Goal: Navigation & Orientation: Understand site structure

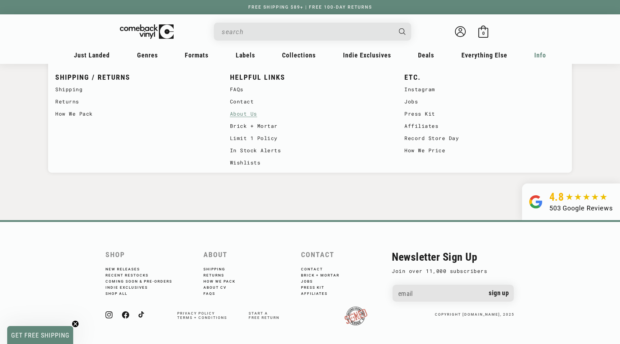
scroll to position [0, 1240]
click at [250, 113] on link "About Us" at bounding box center [310, 114] width 160 height 12
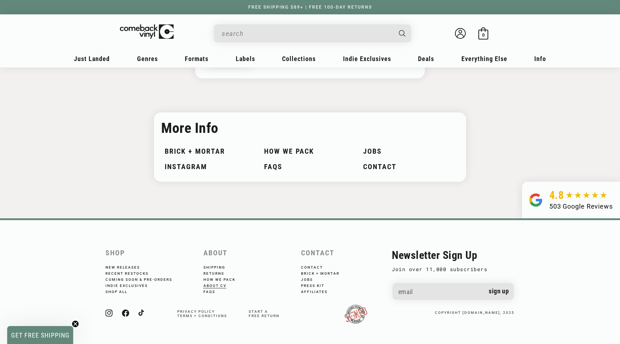
scroll to position [780, 0]
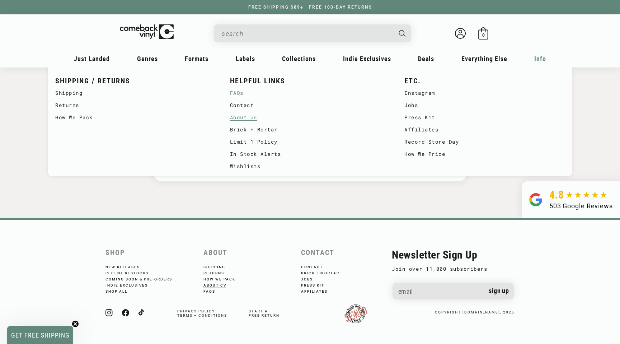
click at [239, 95] on link "FAQs" at bounding box center [310, 93] width 160 height 12
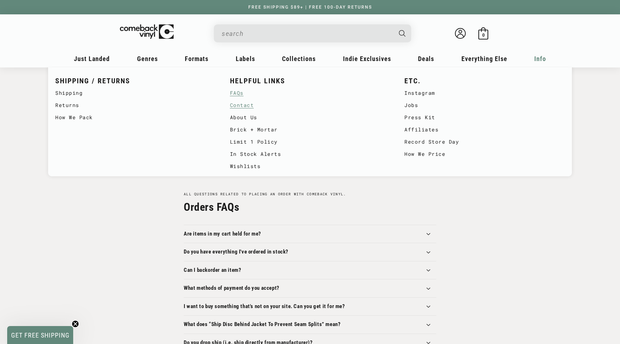
click at [248, 104] on link "Contact" at bounding box center [310, 105] width 160 height 12
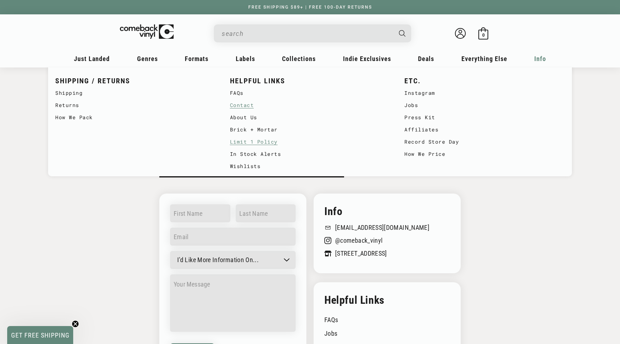
click at [252, 139] on link "Limit 1 Policy" at bounding box center [310, 142] width 160 height 12
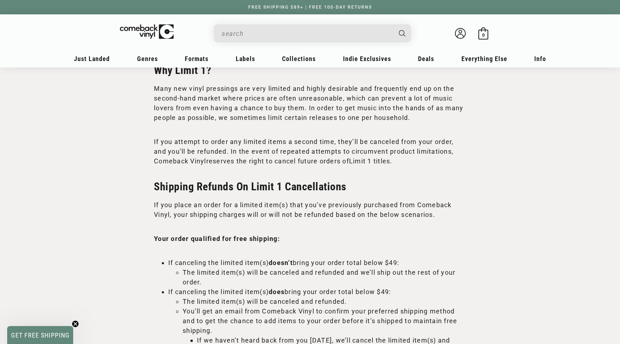
scroll to position [125, 0]
click at [150, 29] on img at bounding box center [152, 30] width 70 height 14
